Goal: Obtain resource: Obtain resource

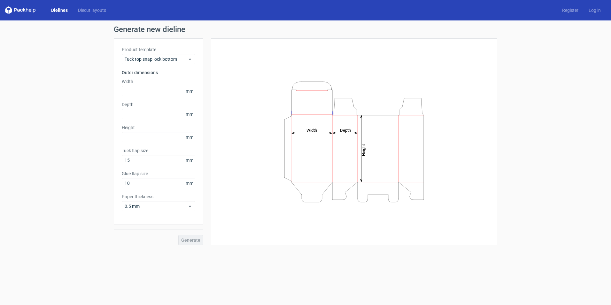
click at [59, 8] on link "Dielines" at bounding box center [59, 10] width 27 height 6
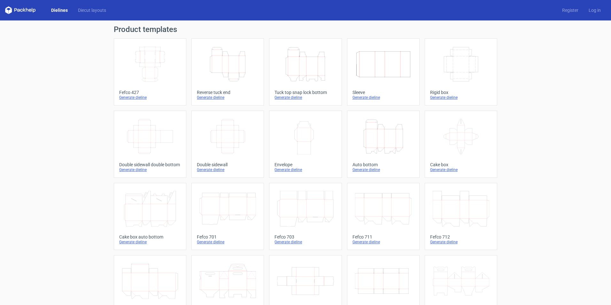
click at [394, 147] on icon "Height Depth Width" at bounding box center [383, 137] width 57 height 36
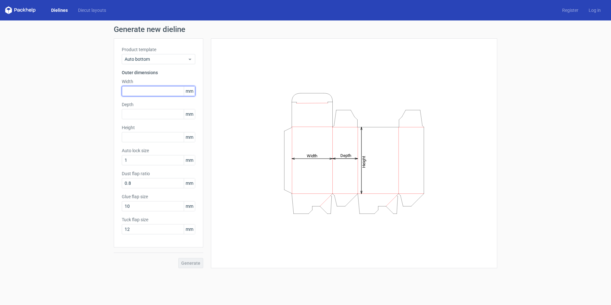
click at [140, 93] on input "text" at bounding box center [158, 91] width 73 height 10
type input "250"
type input "140"
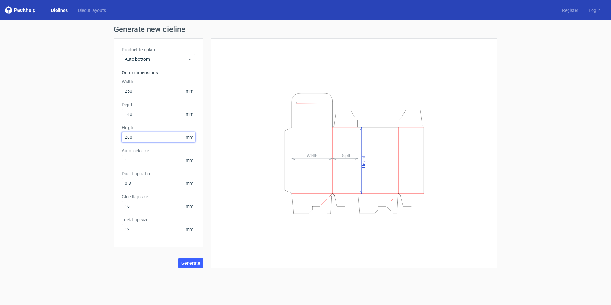
type input "200"
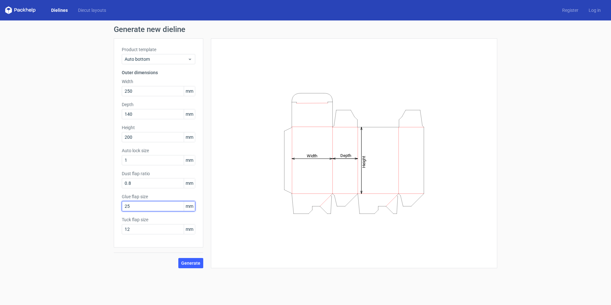
type input "25"
click at [196, 262] on span "Generate" at bounding box center [190, 263] width 19 height 4
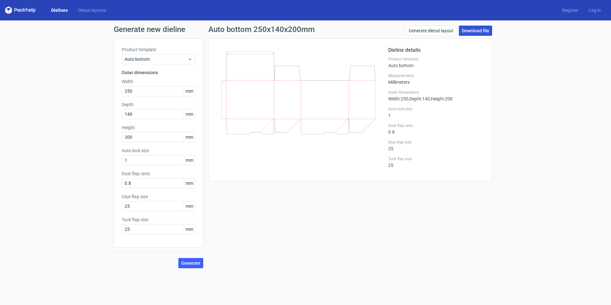
click at [479, 32] on link "Download file" at bounding box center [475, 31] width 33 height 10
